Goal: Task Accomplishment & Management: Complete application form

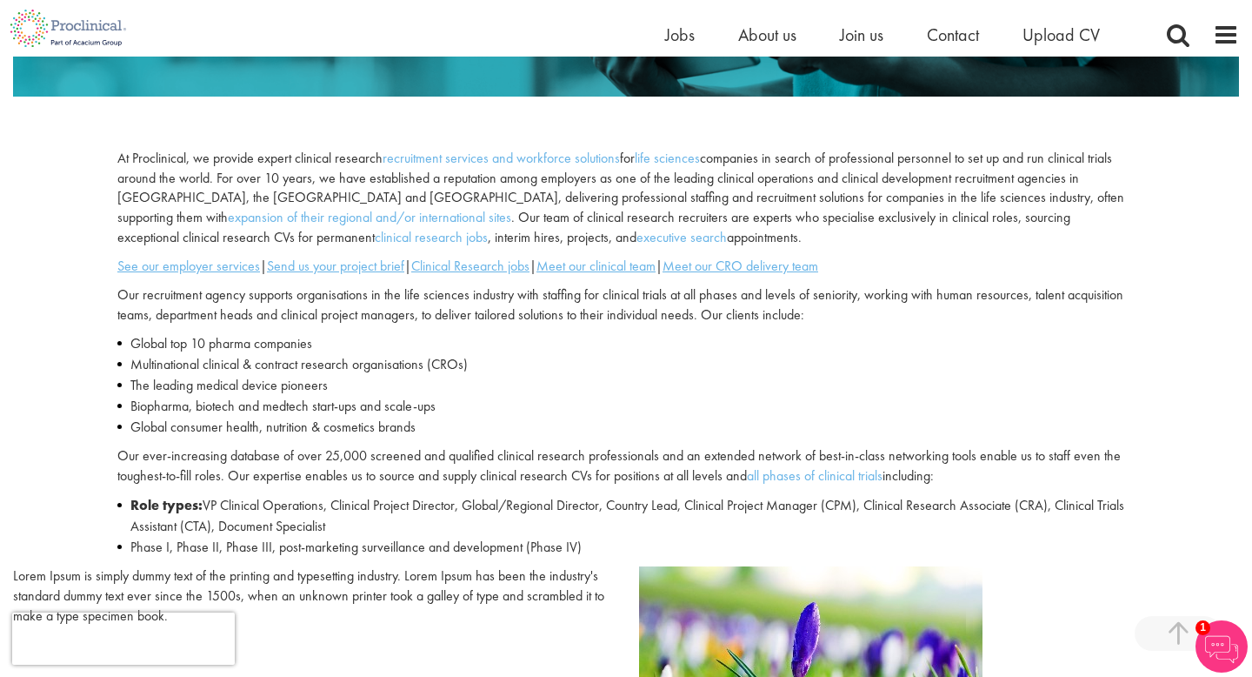
scroll to position [511, 0]
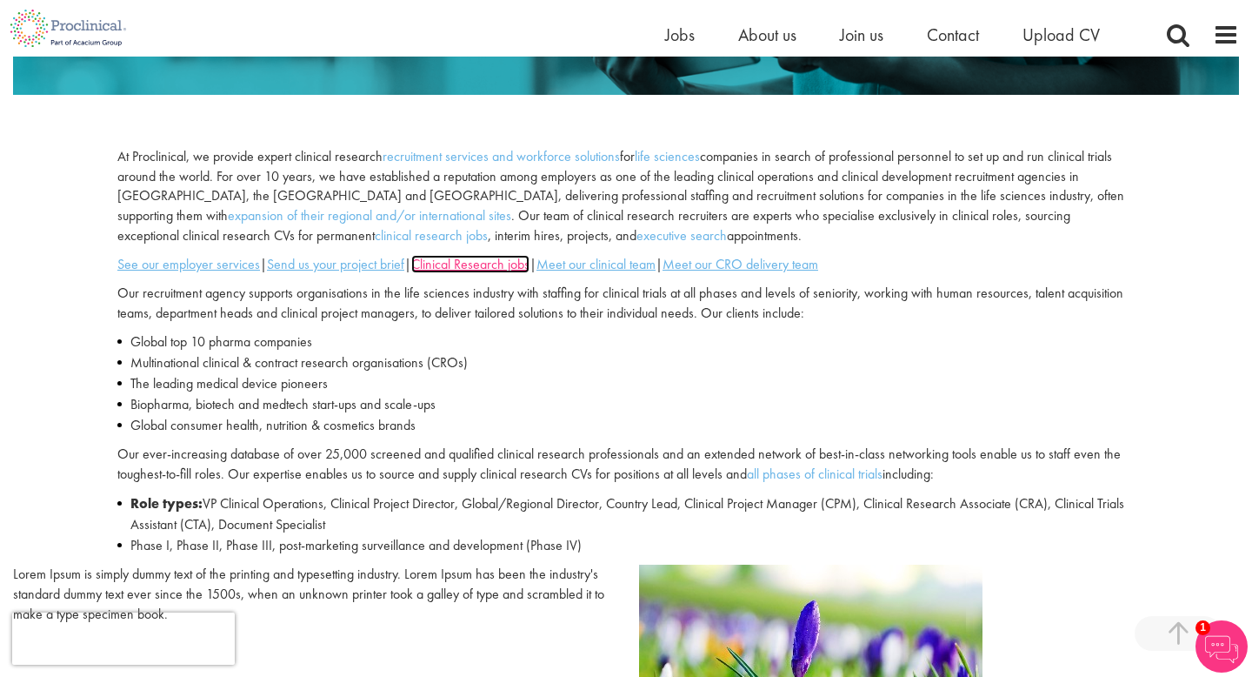
click at [516, 263] on u "Clinical Research jobs" at bounding box center [470, 264] width 118 height 18
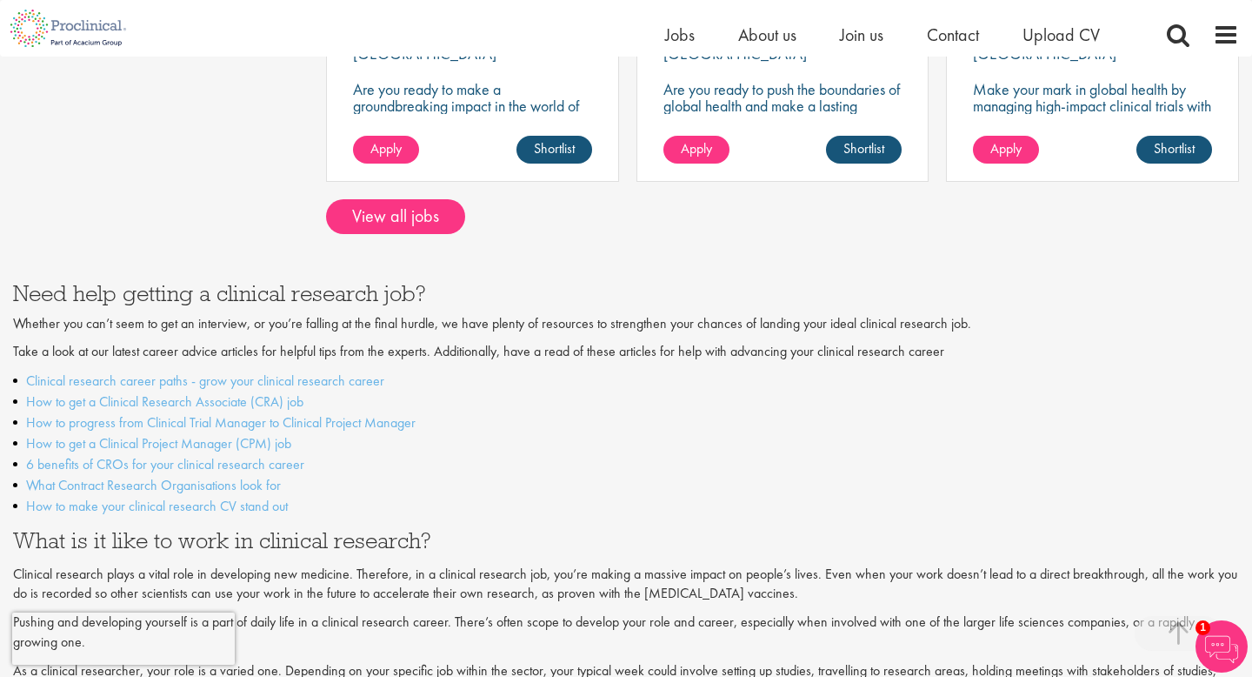
scroll to position [1667, 0]
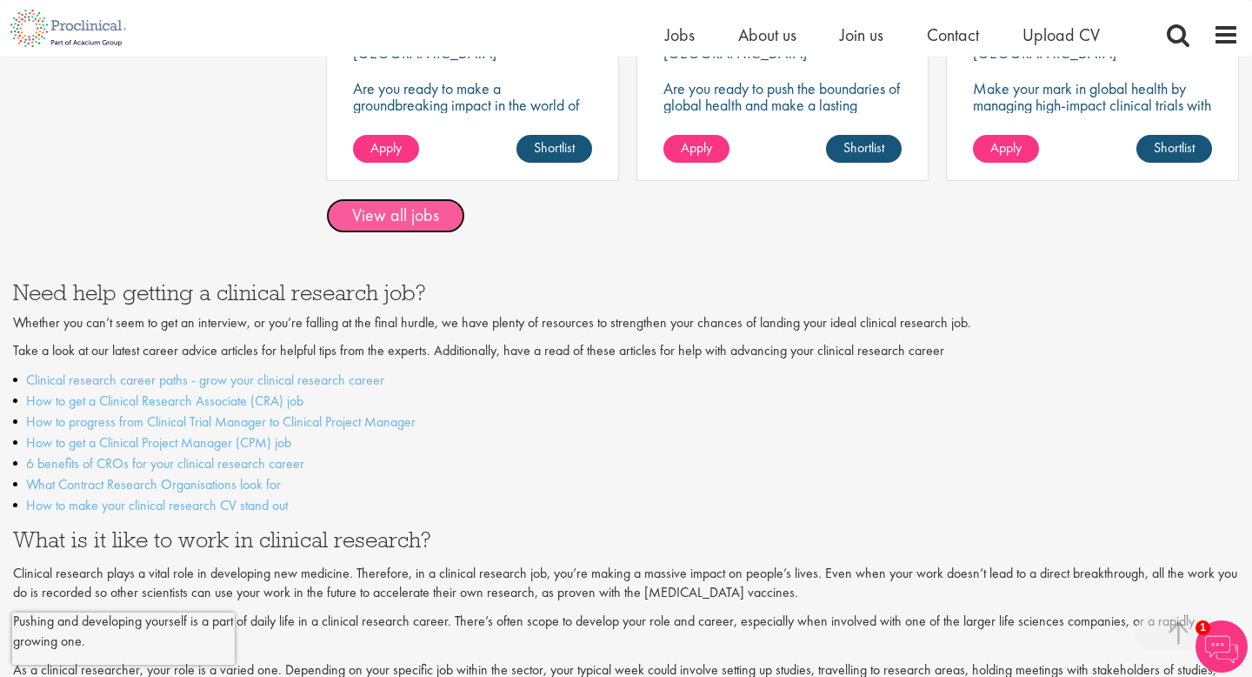
click at [409, 199] on link "View all jobs" at bounding box center [395, 215] width 139 height 35
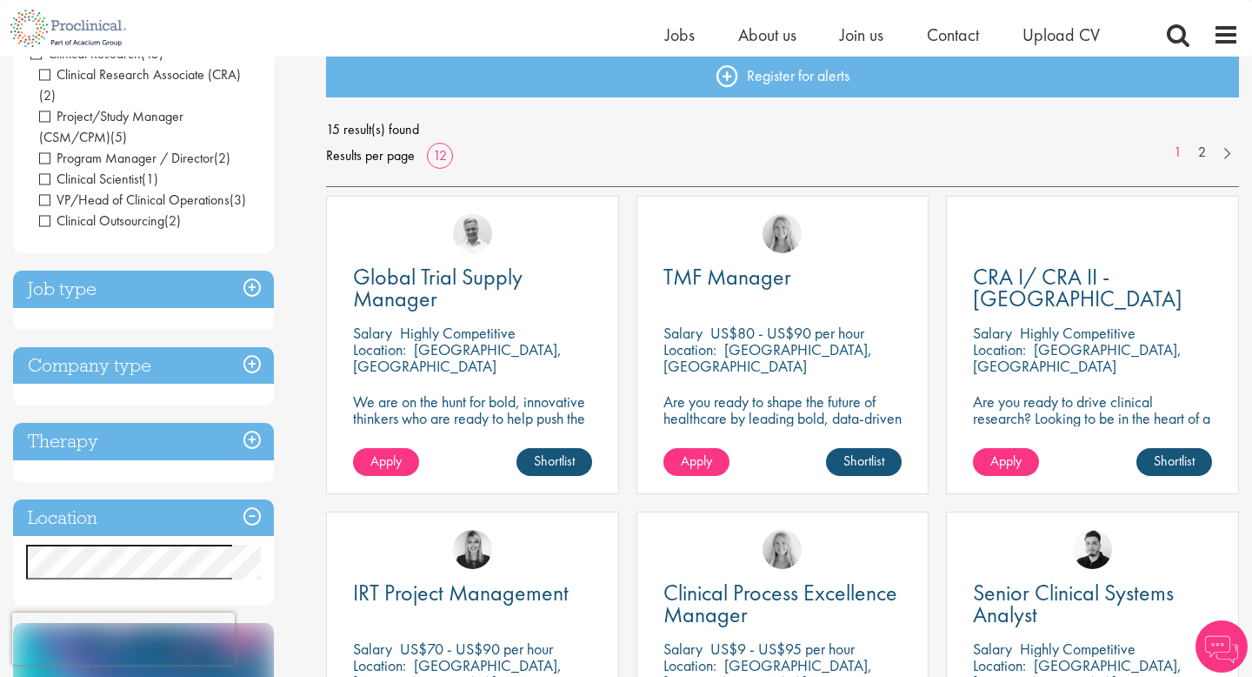
scroll to position [197, 0]
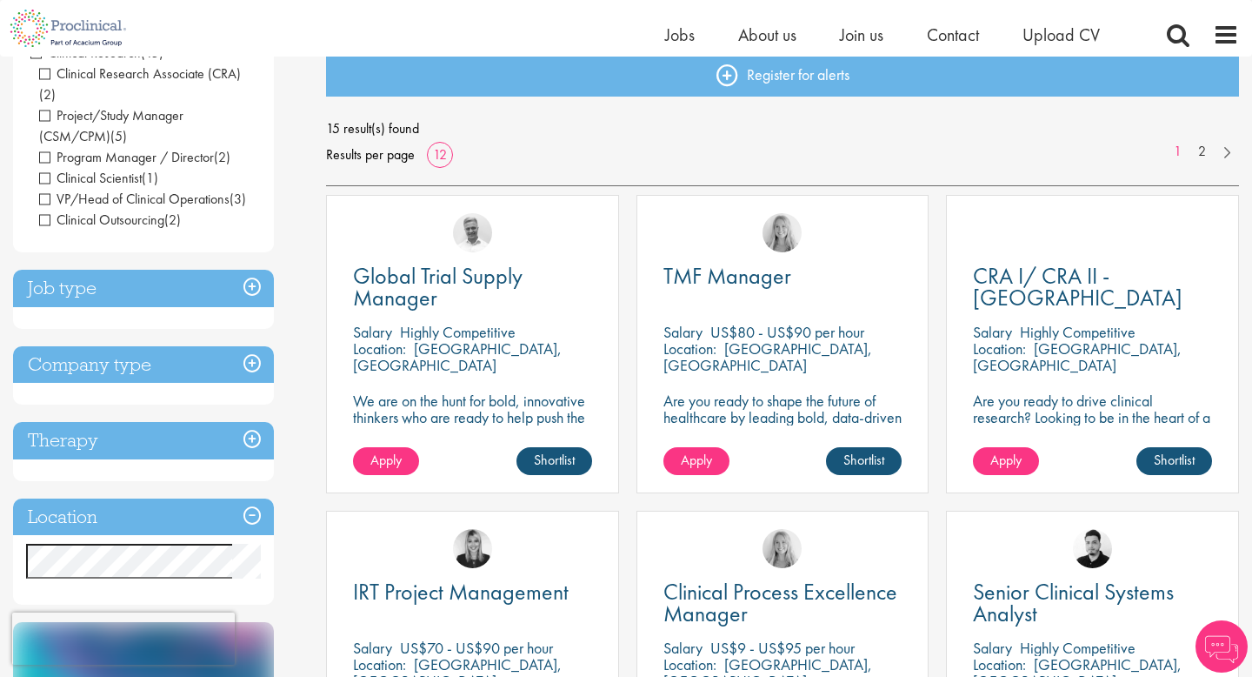
click at [225, 498] on h3 "Location" at bounding box center [143, 516] width 261 height 37
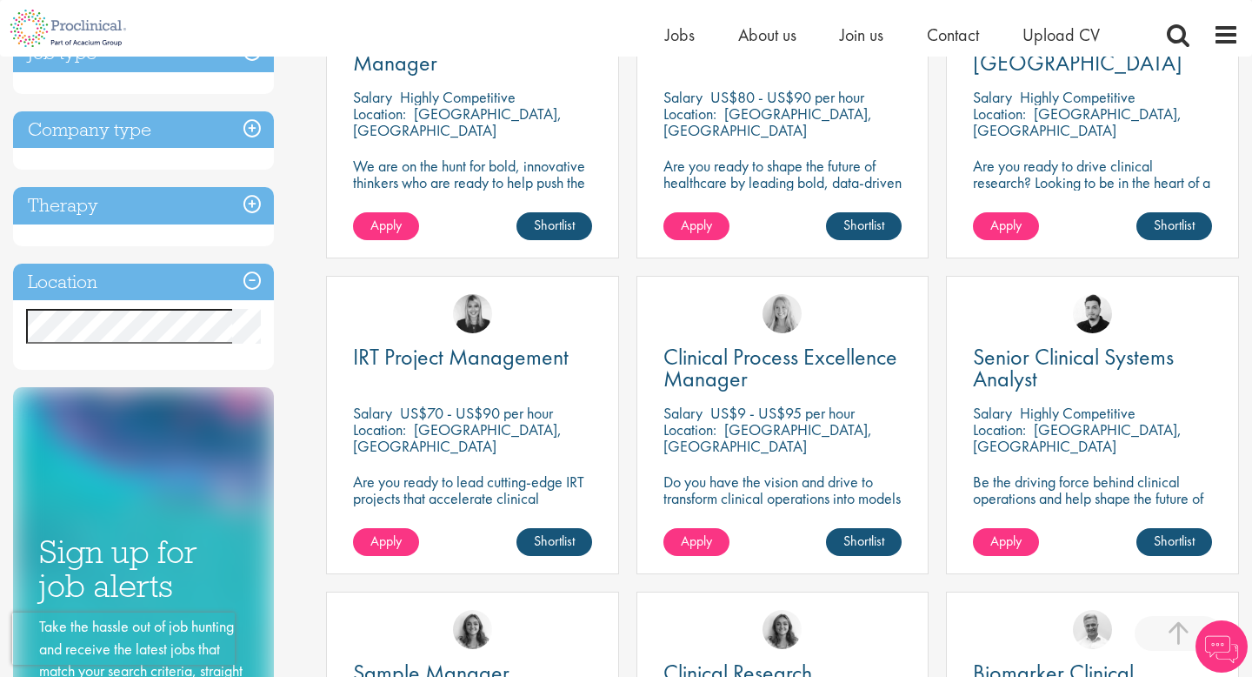
scroll to position [436, 0]
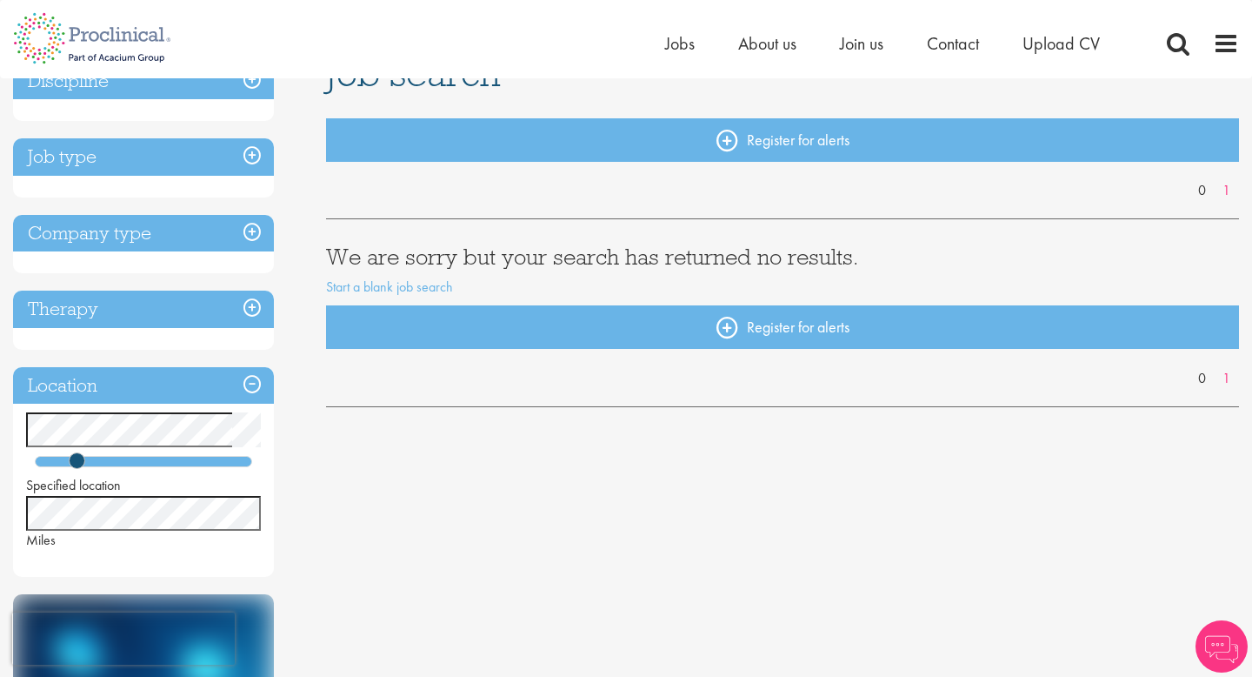
scroll to position [220, 0]
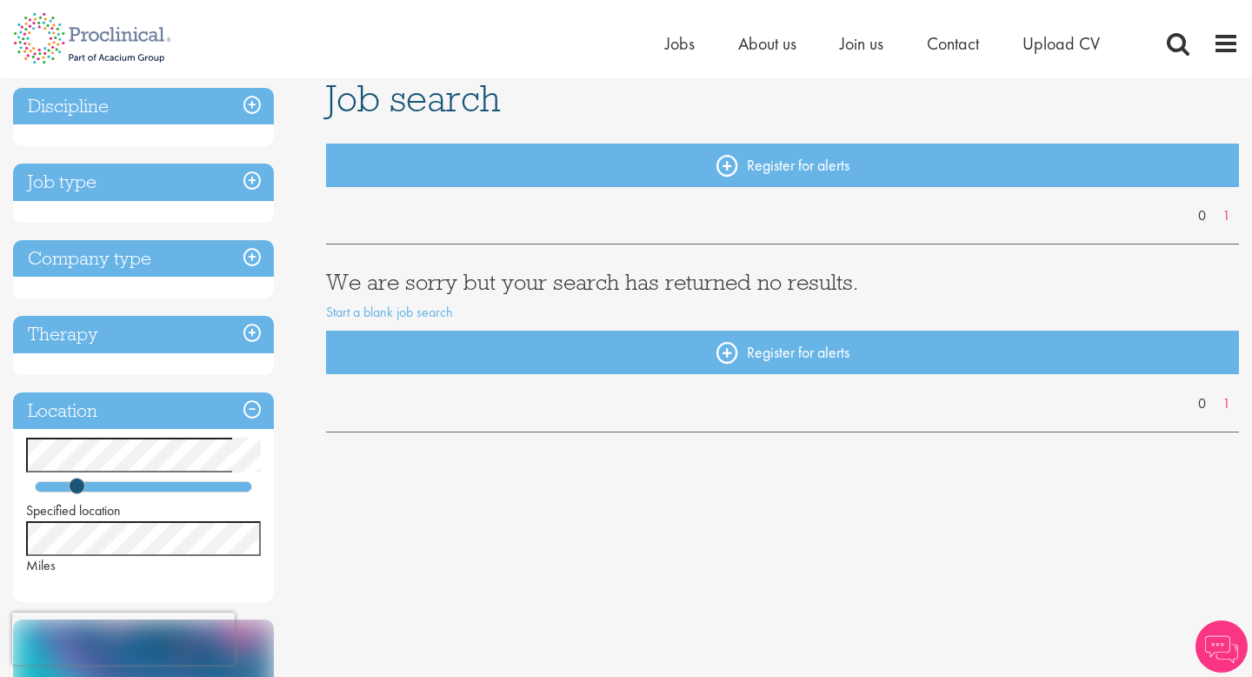
scroll to position [167, 0]
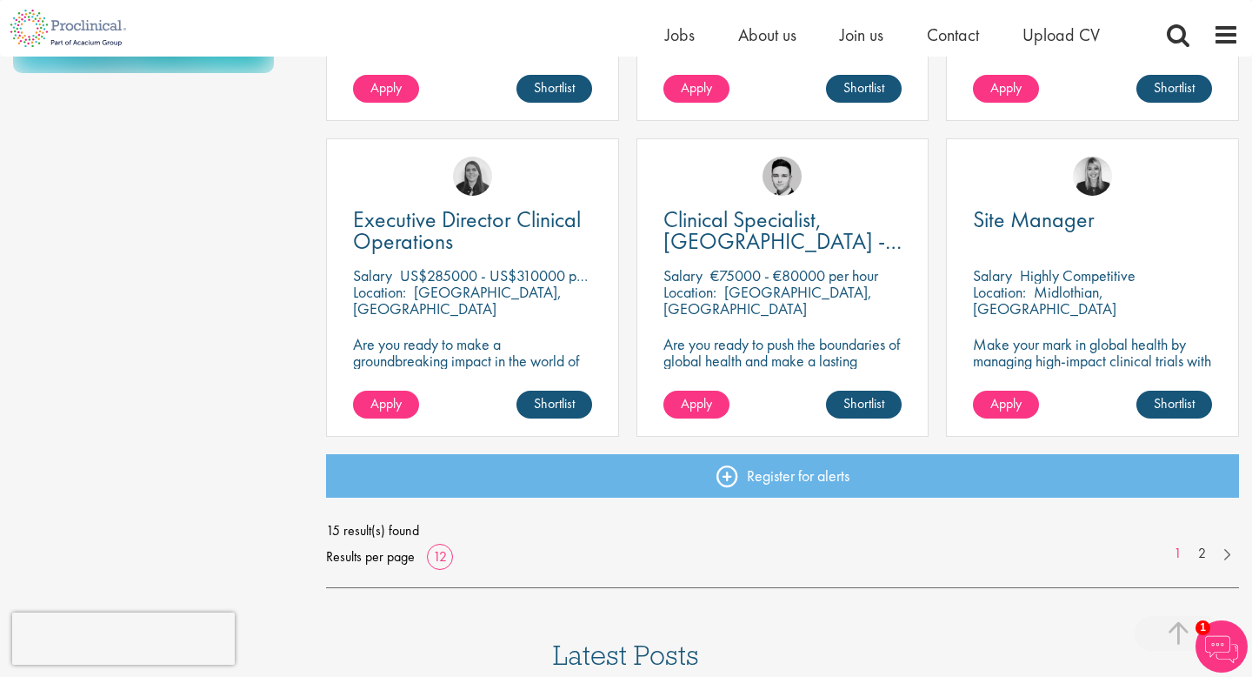
scroll to position [1218, 0]
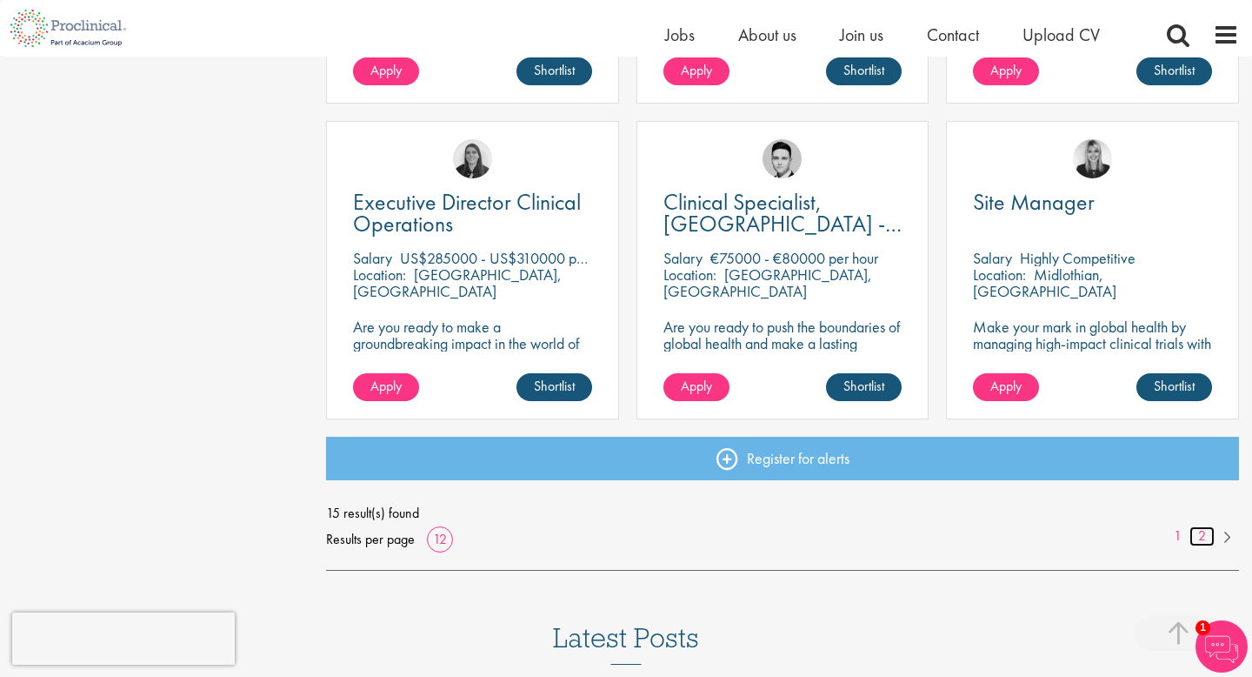
click at [1202, 536] on link "2" at bounding box center [1202, 536] width 25 height 20
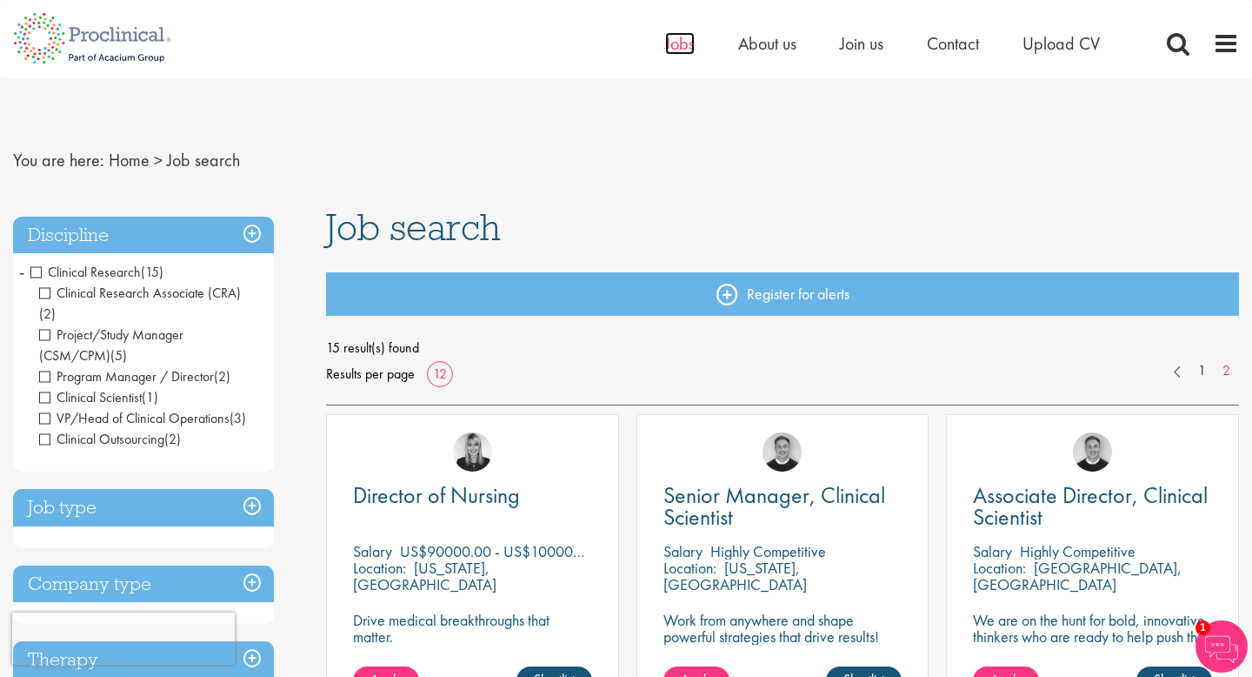
click at [684, 48] on span "Jobs" at bounding box center [680, 43] width 30 height 23
click at [1056, 46] on span "Upload CV" at bounding box center [1061, 43] width 77 height 23
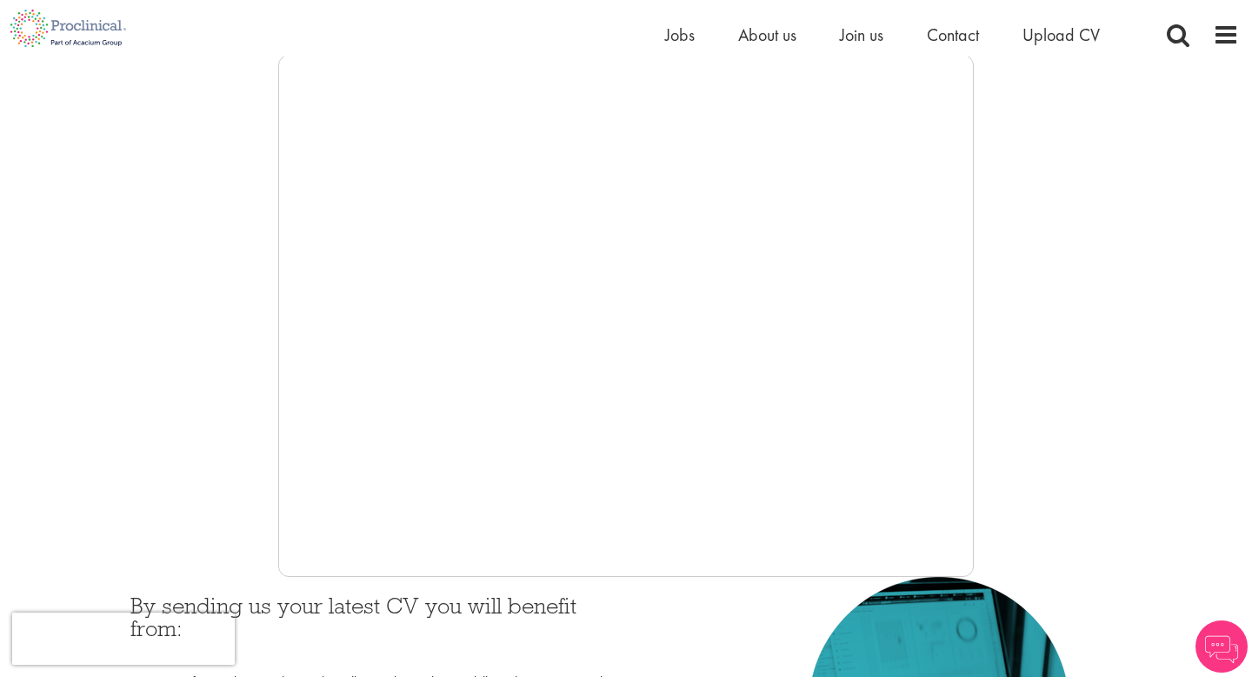
scroll to position [55, 0]
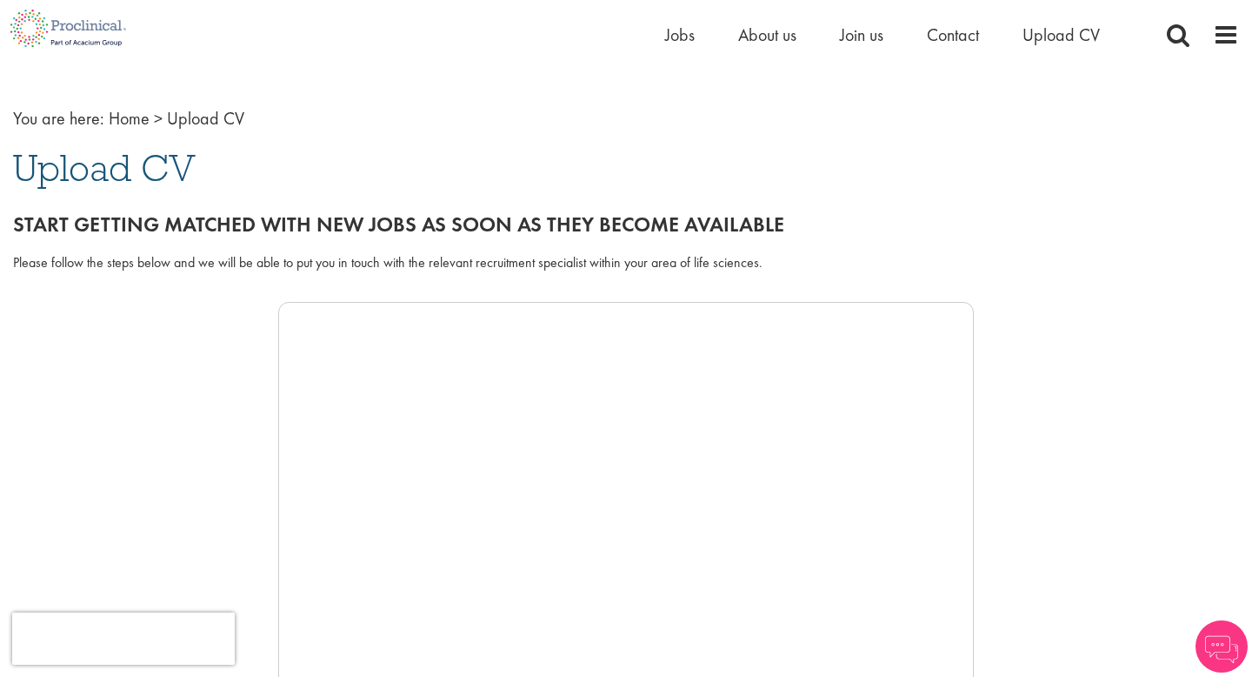
click at [612, 285] on div "Please follow the steps below and we will be able to put you in touch with the …" at bounding box center [626, 272] width 1252 height 57
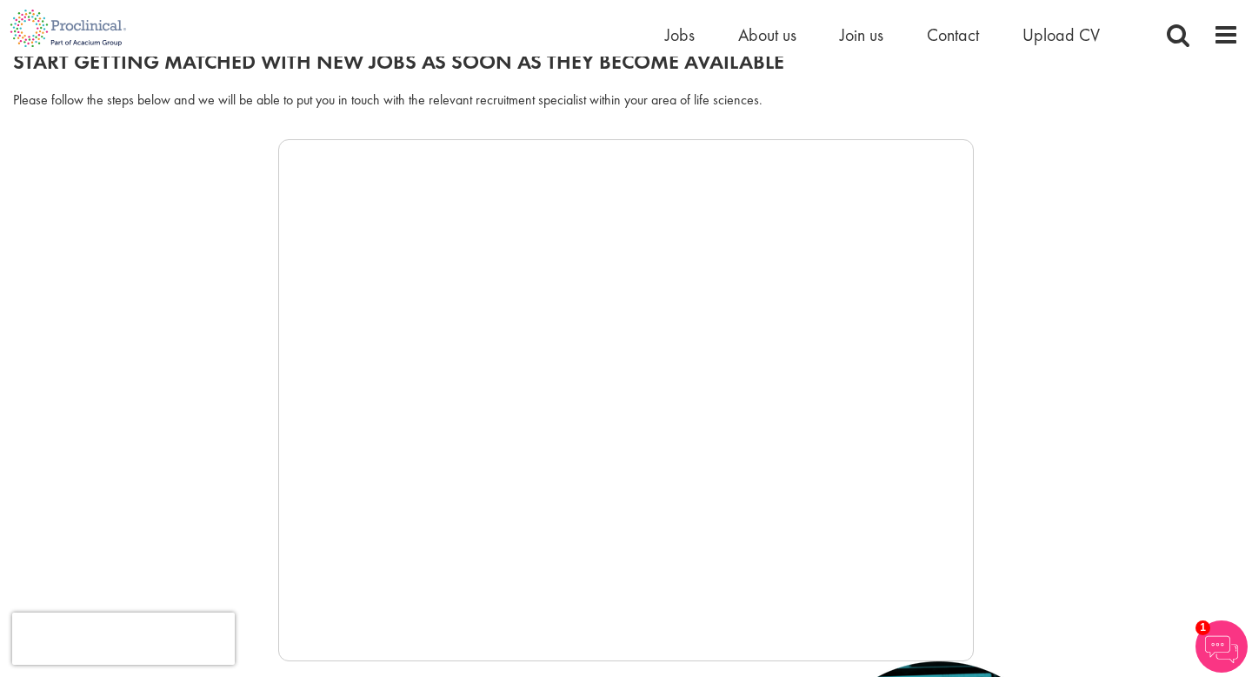
scroll to position [219, 0]
click at [203, 304] on div at bounding box center [626, 398] width 1226 height 522
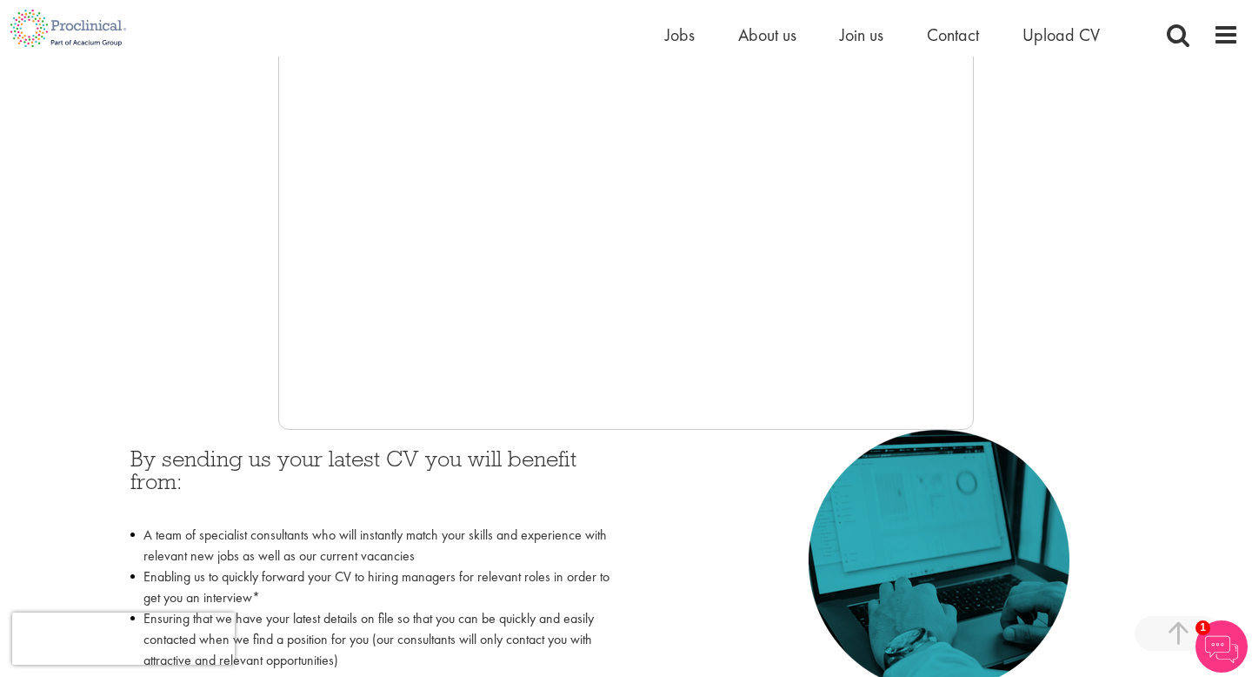
scroll to position [250, 0]
